Goal: Task Accomplishment & Management: Manage account settings

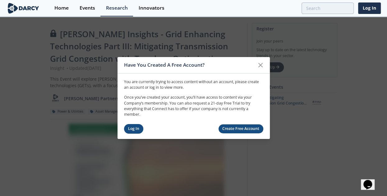
click at [130, 128] on link "Log In" at bounding box center [134, 129] width 20 height 10
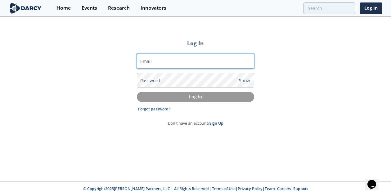
click at [157, 64] on input "Email" at bounding box center [195, 61] width 117 height 15
type input "[EMAIL_ADDRESS][DOMAIN_NAME]"
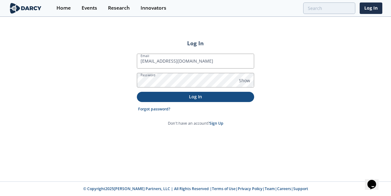
click at [191, 101] on button "Log In" at bounding box center [195, 97] width 117 height 10
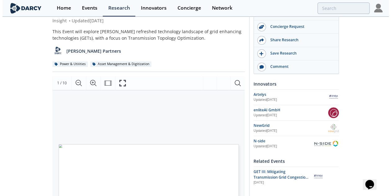
scroll to position [48, 0]
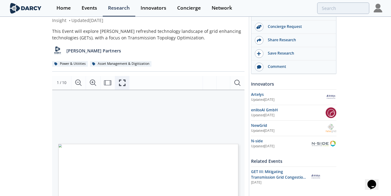
click at [121, 80] on icon "Fullscreen" at bounding box center [122, 83] width 7 height 7
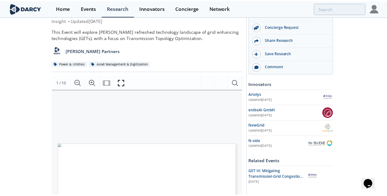
scroll to position [0, 0]
